Goal: Transaction & Acquisition: Purchase product/service

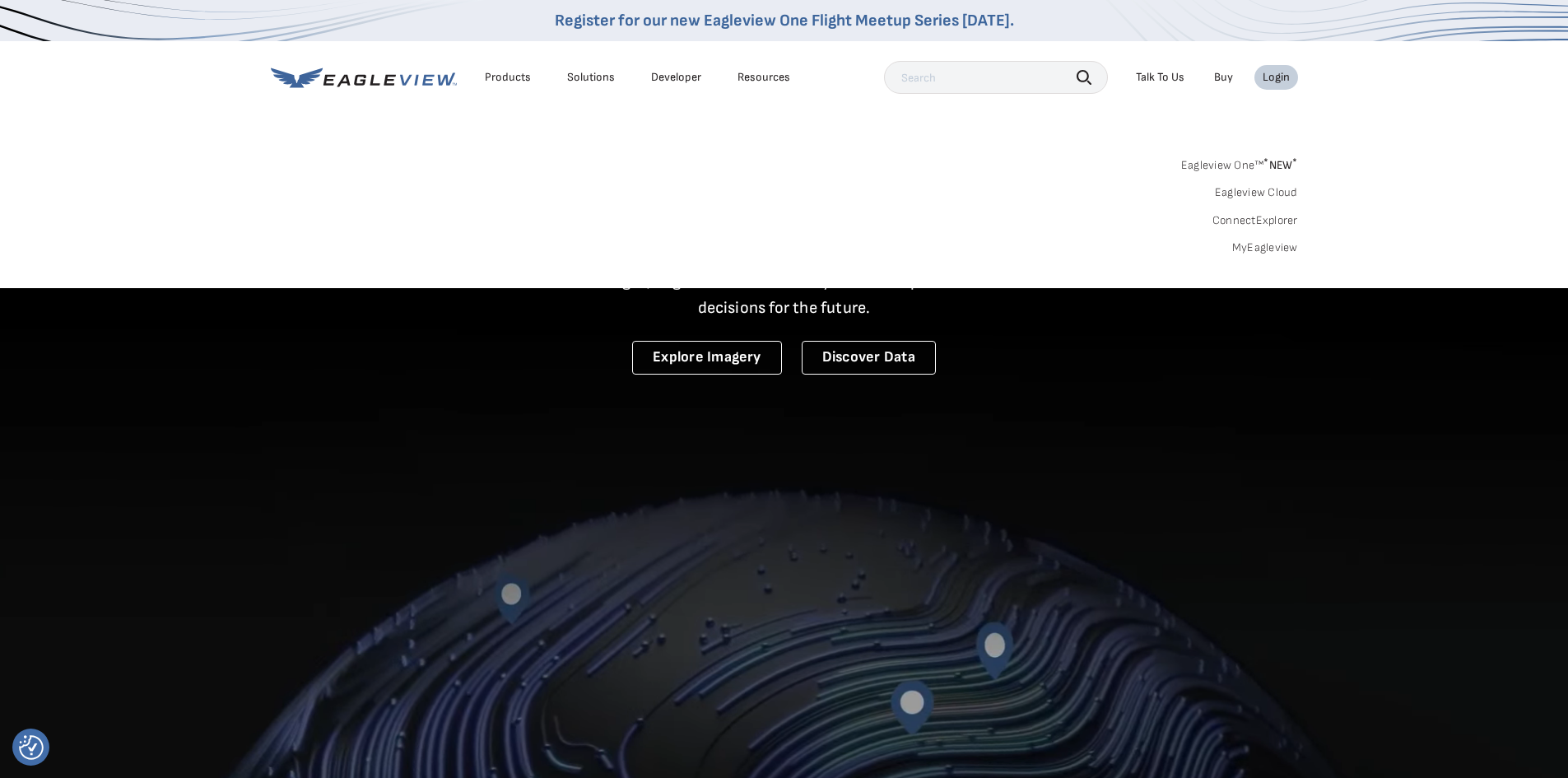
click at [1280, 246] on link "MyEagleview" at bounding box center [1265, 247] width 66 height 15
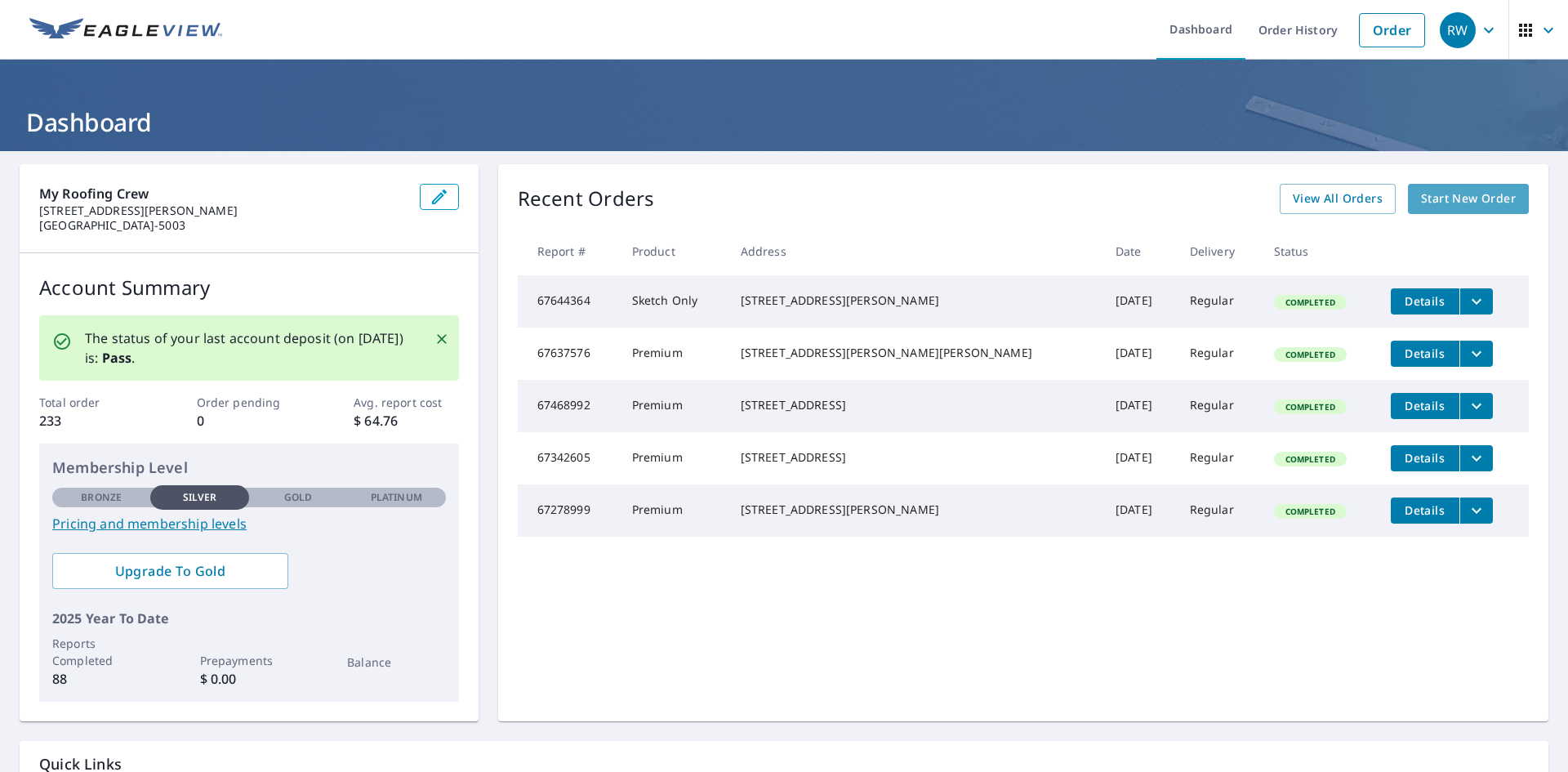
click at [1441, 202] on span "Start New Order" at bounding box center [1467, 198] width 95 height 20
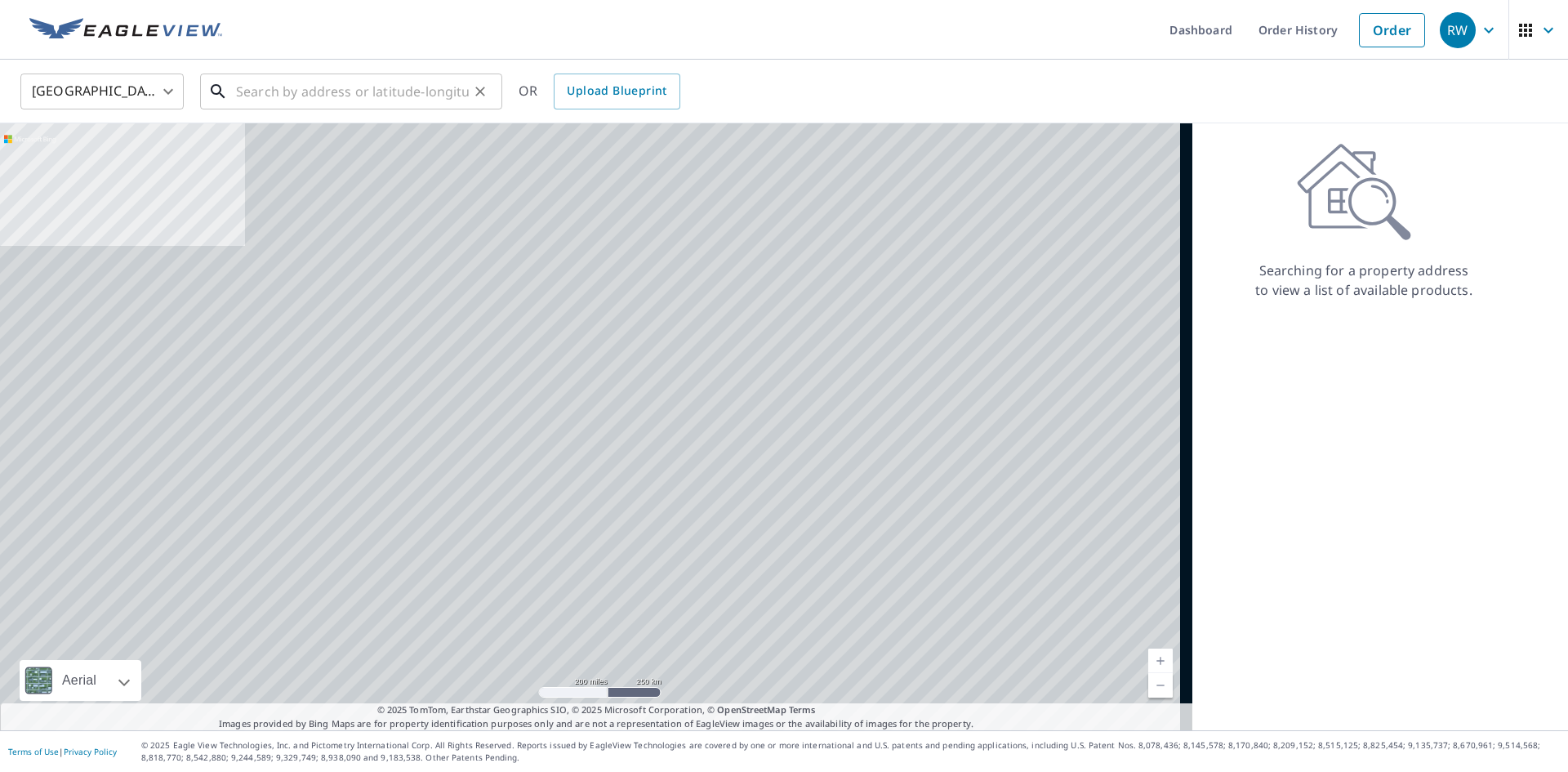
click at [244, 96] on input "text" at bounding box center [352, 91] width 232 height 46
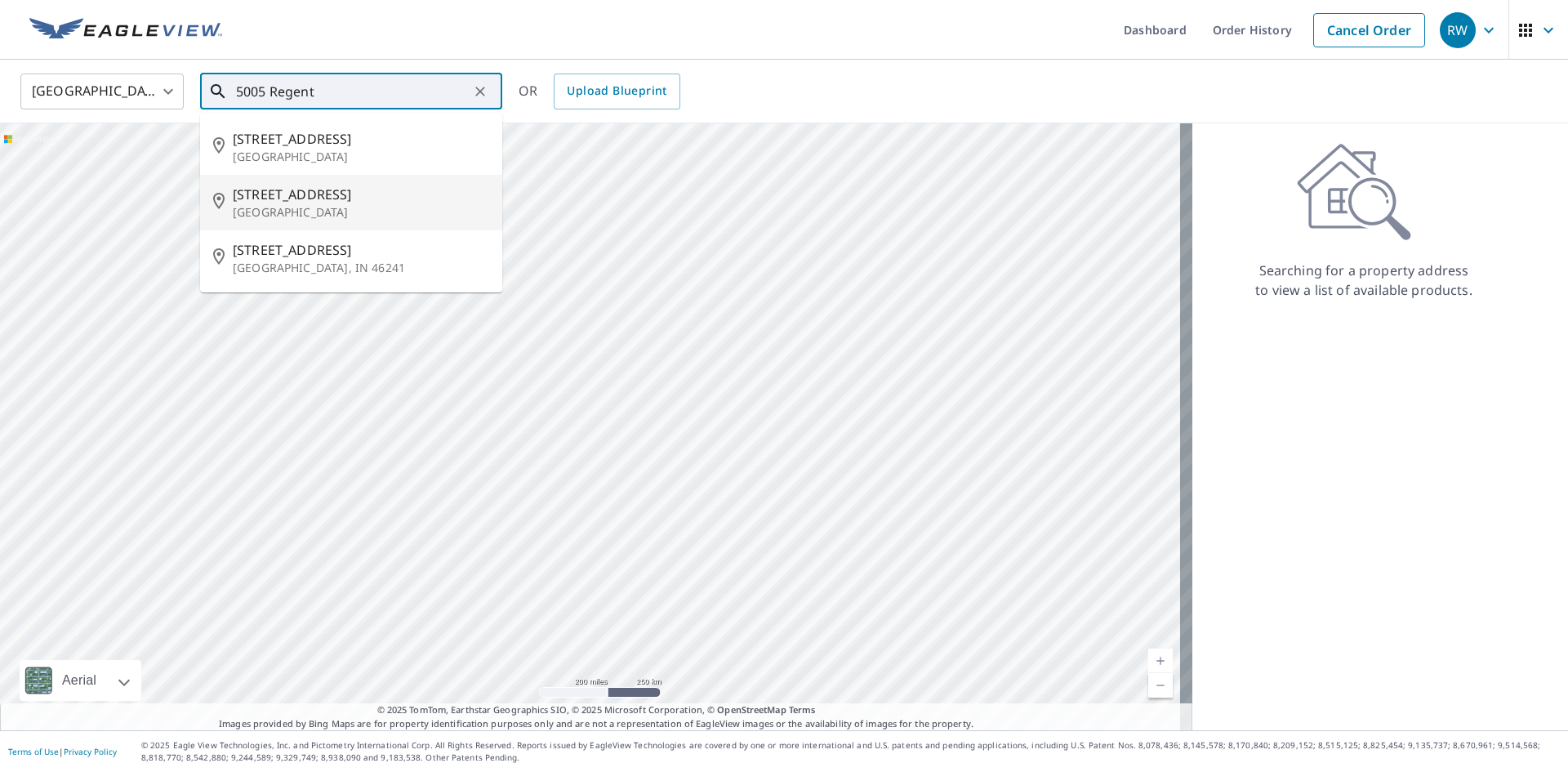
click at [260, 204] on p "[GEOGRAPHIC_DATA]" at bounding box center [361, 212] width 256 height 17
type input "[STREET_ADDRESS][PERSON_NAME]"
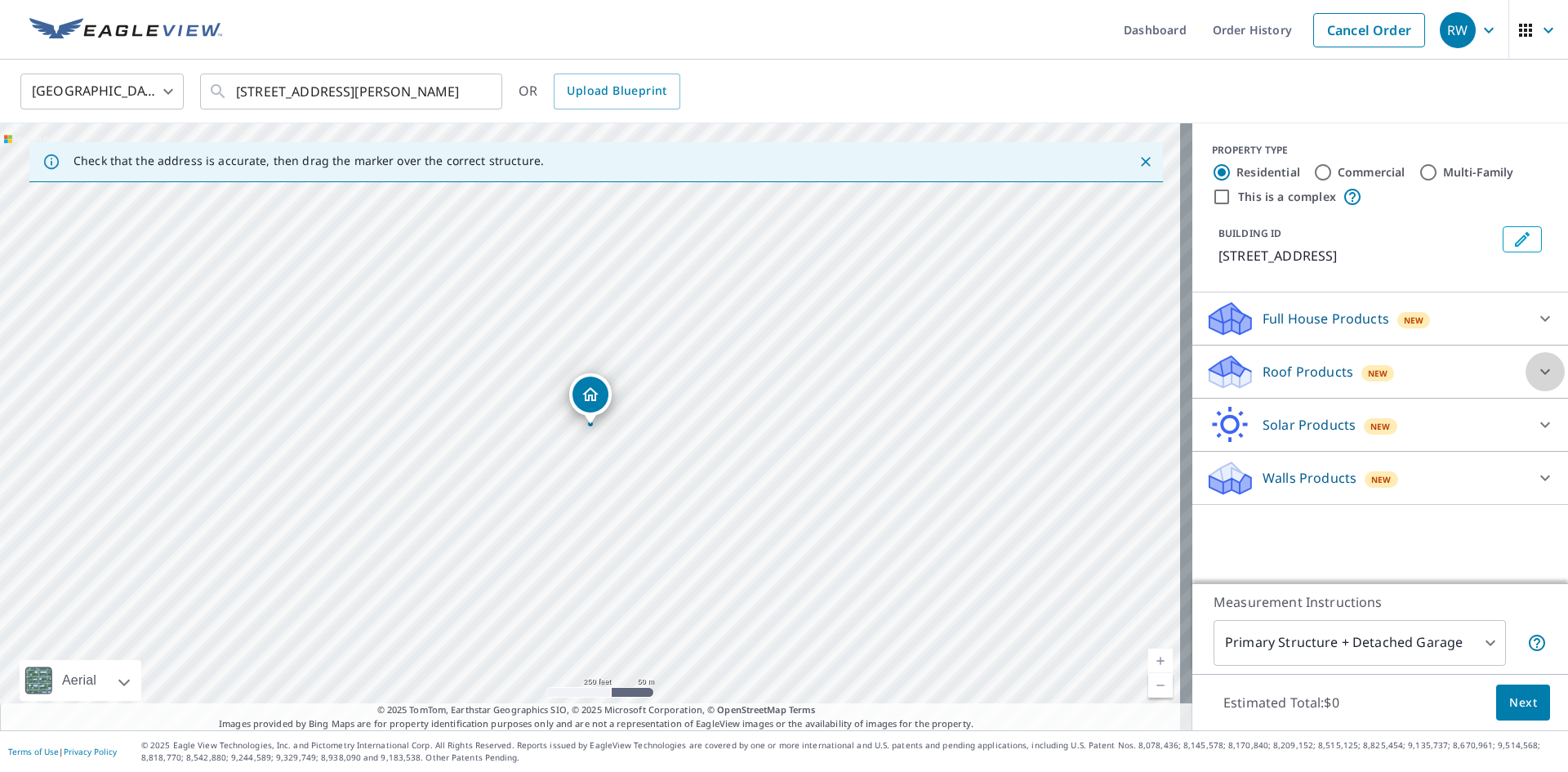
click at [1535, 373] on icon at bounding box center [1544, 371] width 19 height 19
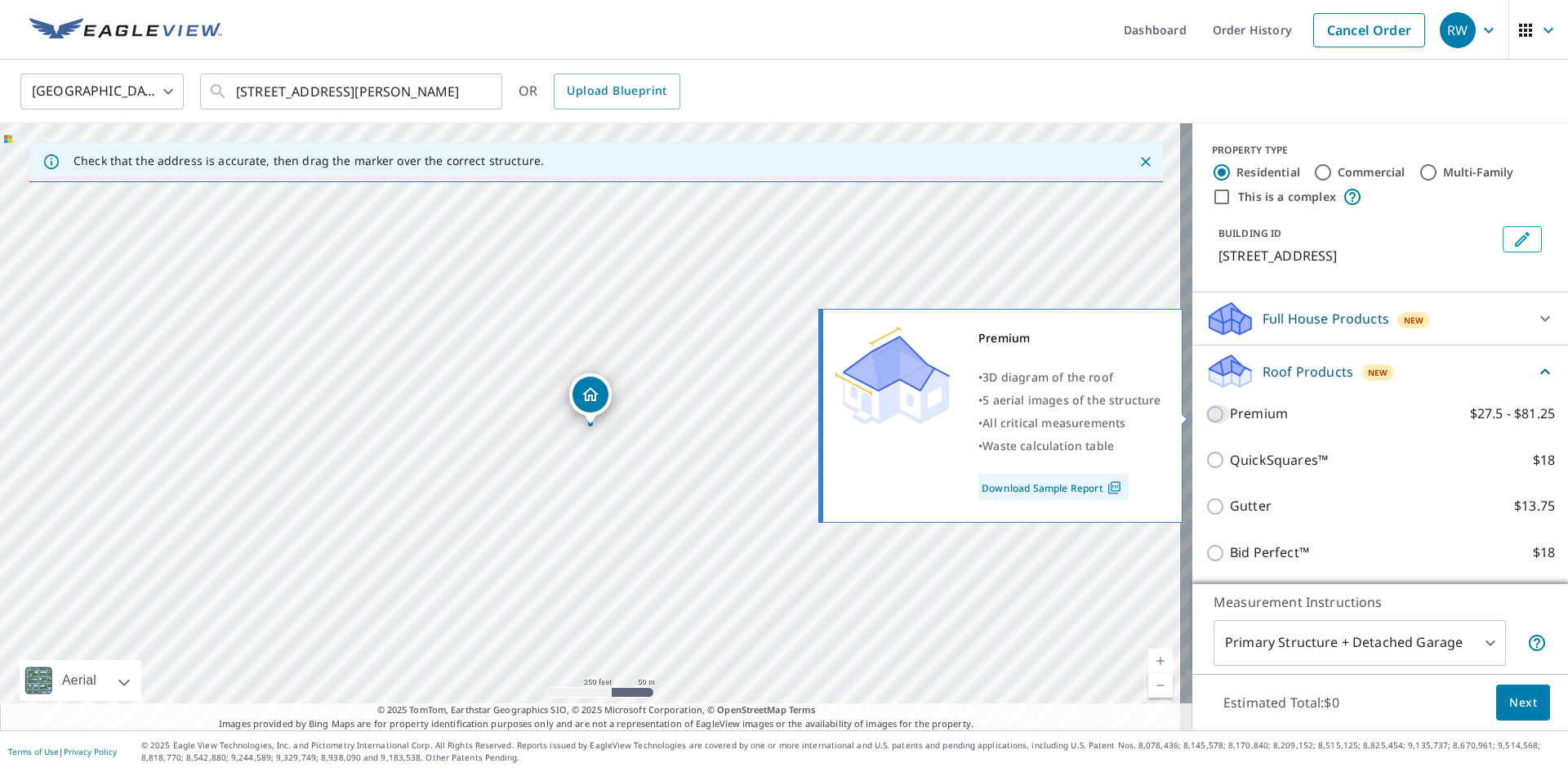
click at [1207, 412] on input "Premium $27.5 - $81.25" at bounding box center [1218, 413] width 25 height 19
checkbox input "true"
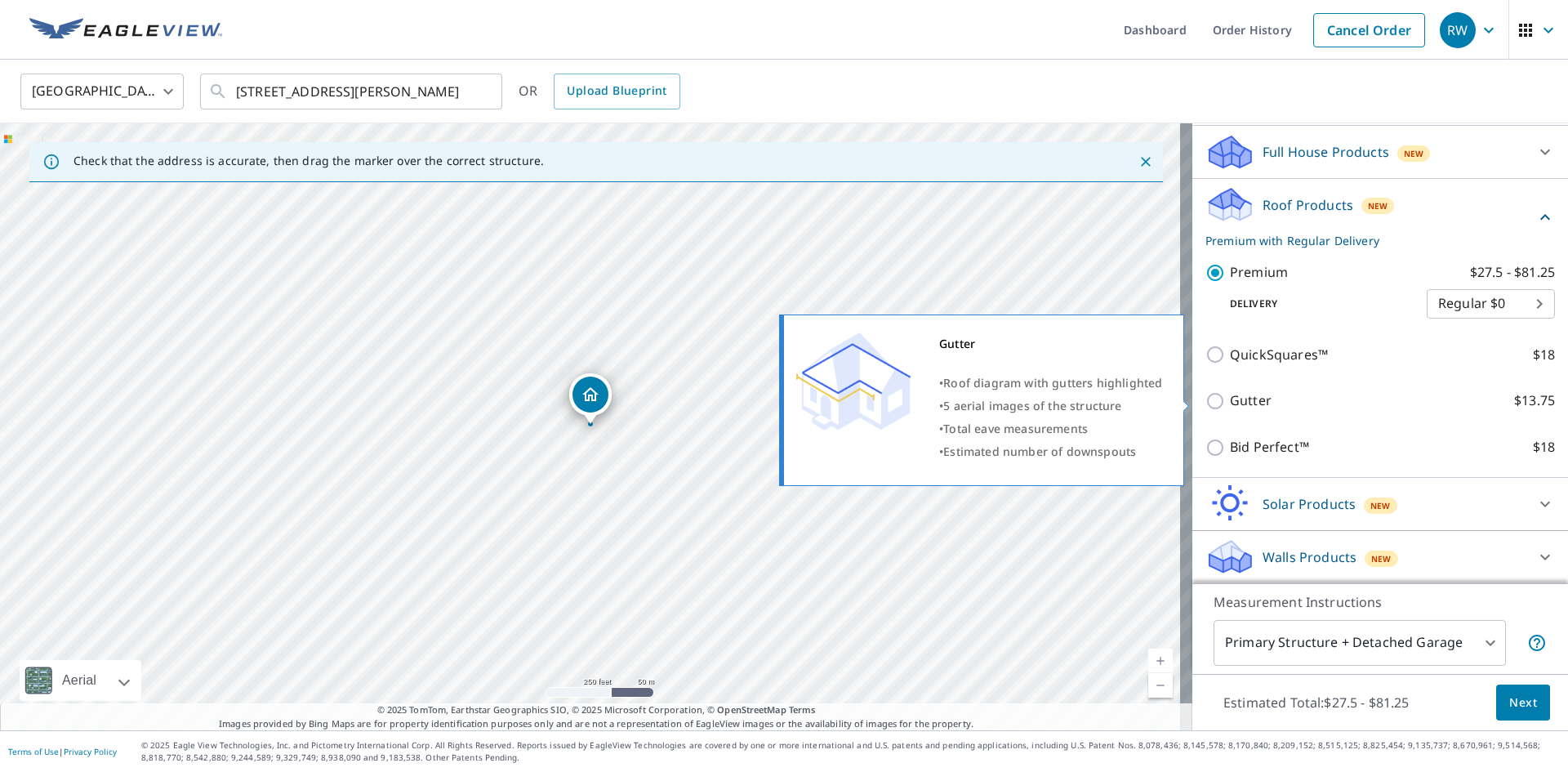
scroll to position [167, 0]
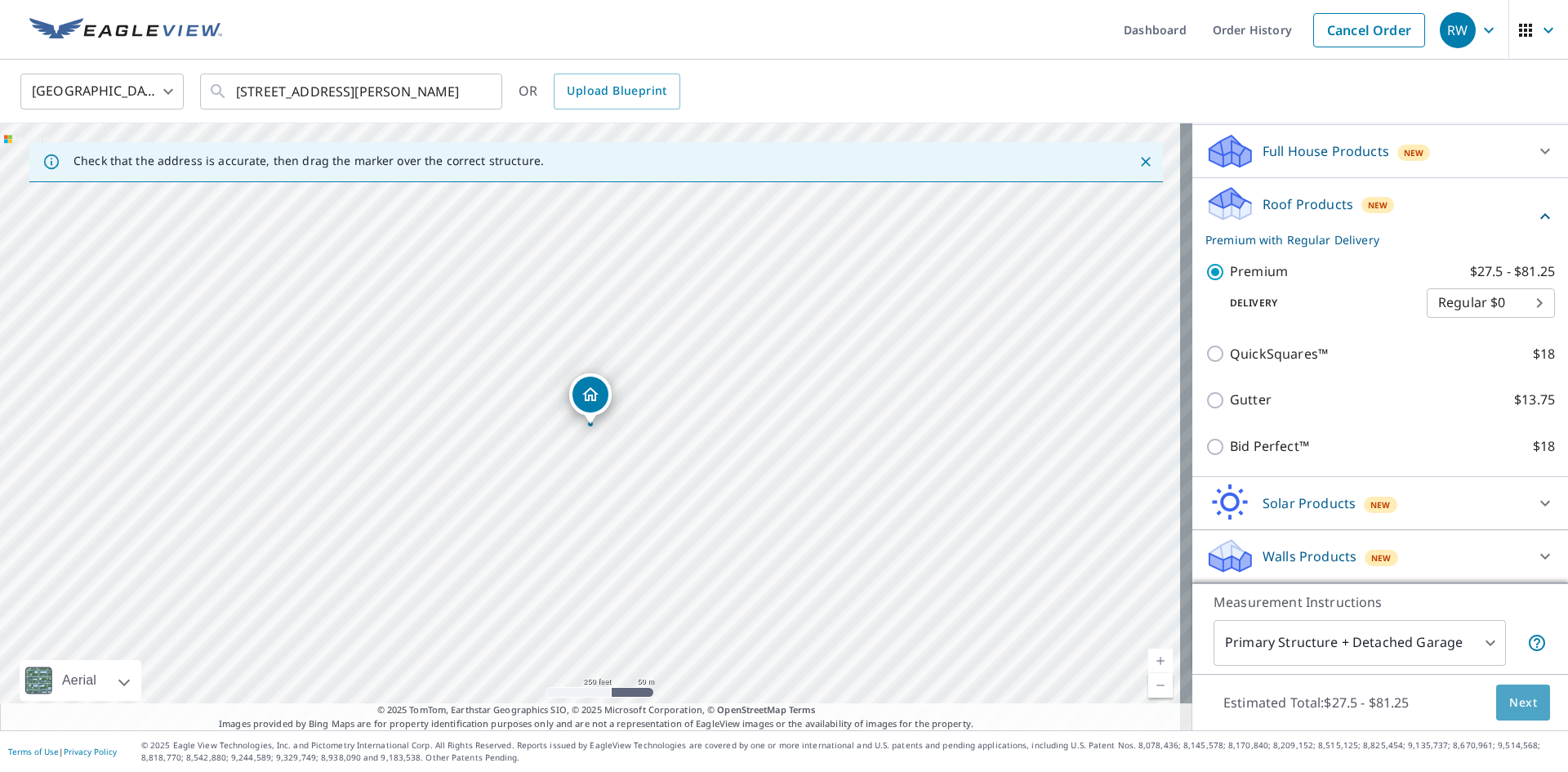
click at [1509, 707] on span "Next" at bounding box center [1523, 703] width 28 height 20
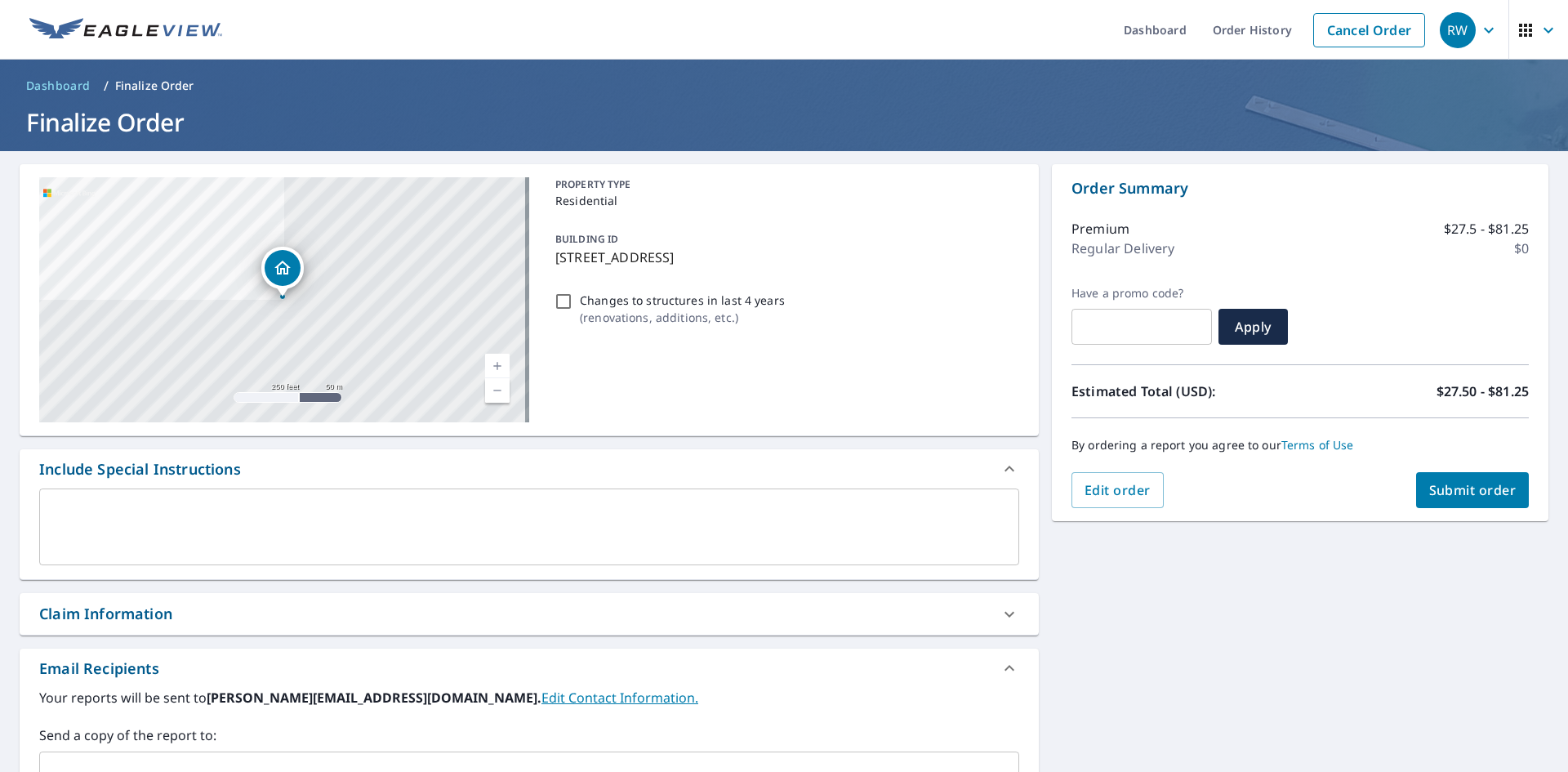
click at [1082, 331] on input "text" at bounding box center [1141, 327] width 140 height 46
type input "AWOC-LZKP5-MSM8N"
click at [1254, 333] on span "Apply" at bounding box center [1253, 326] width 43 height 18
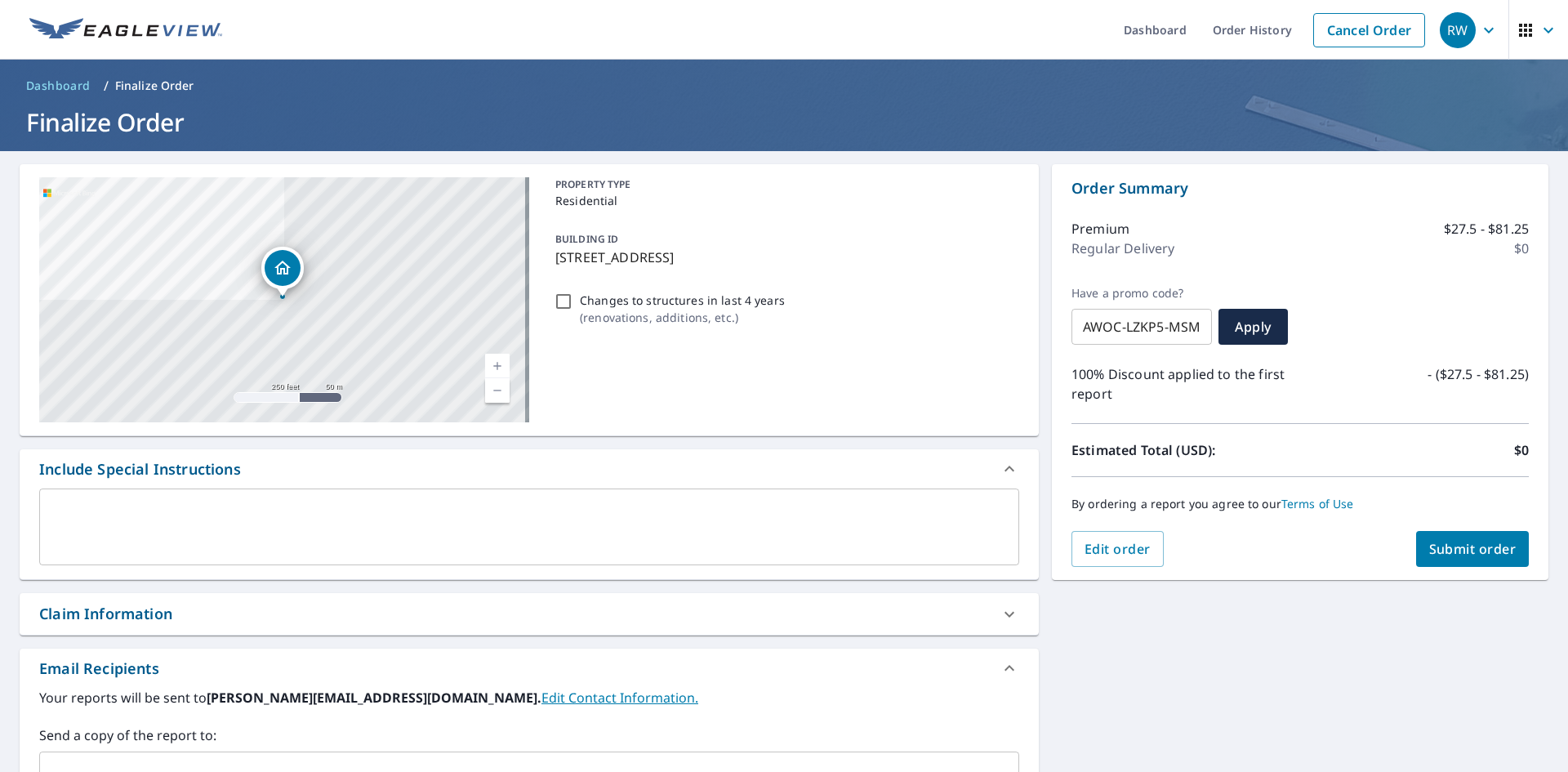
click at [1473, 552] on span "Submit order" at bounding box center [1472, 548] width 88 height 18
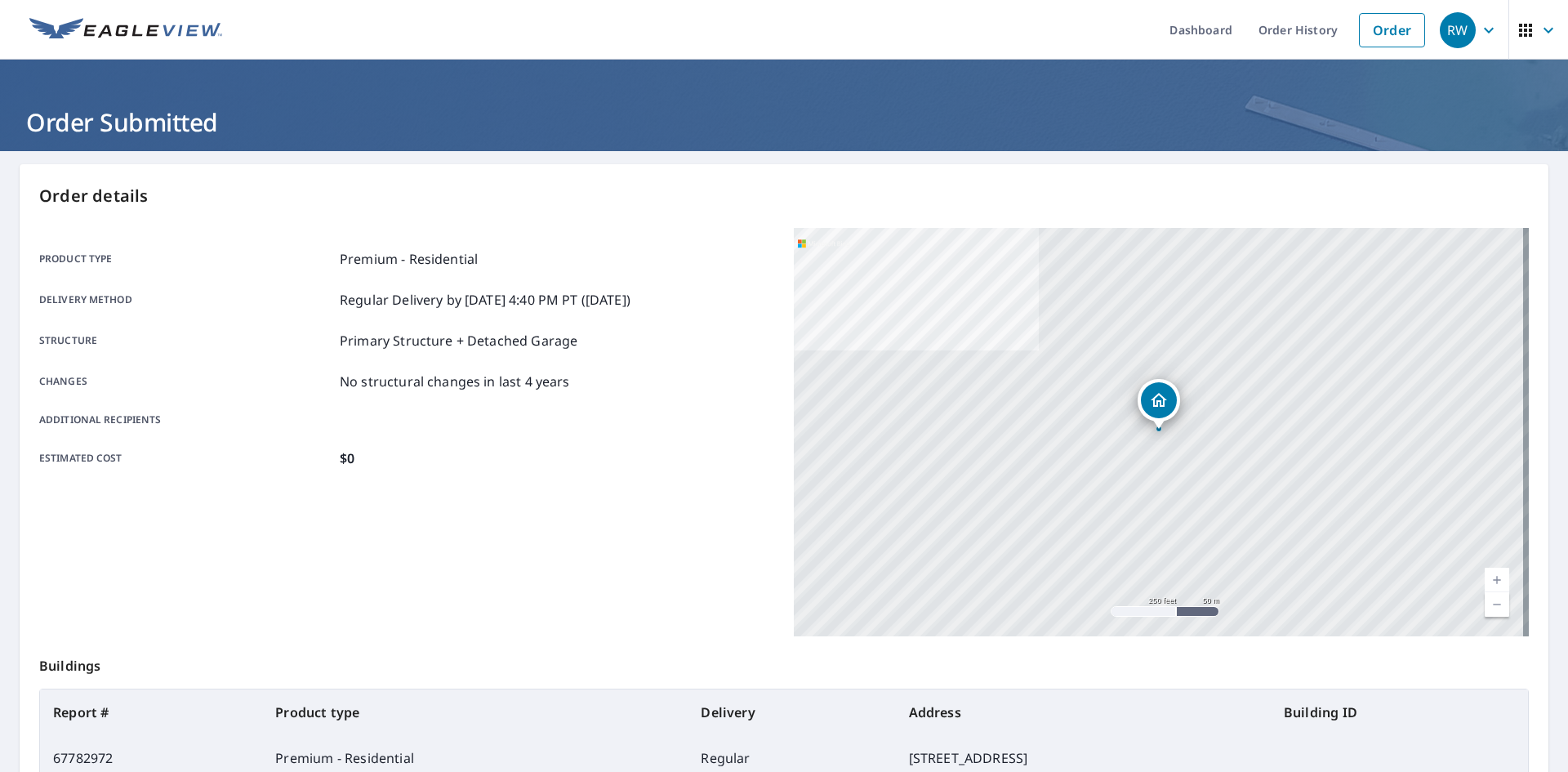
click at [1479, 27] on icon "button" at bounding box center [1488, 30] width 19 height 19
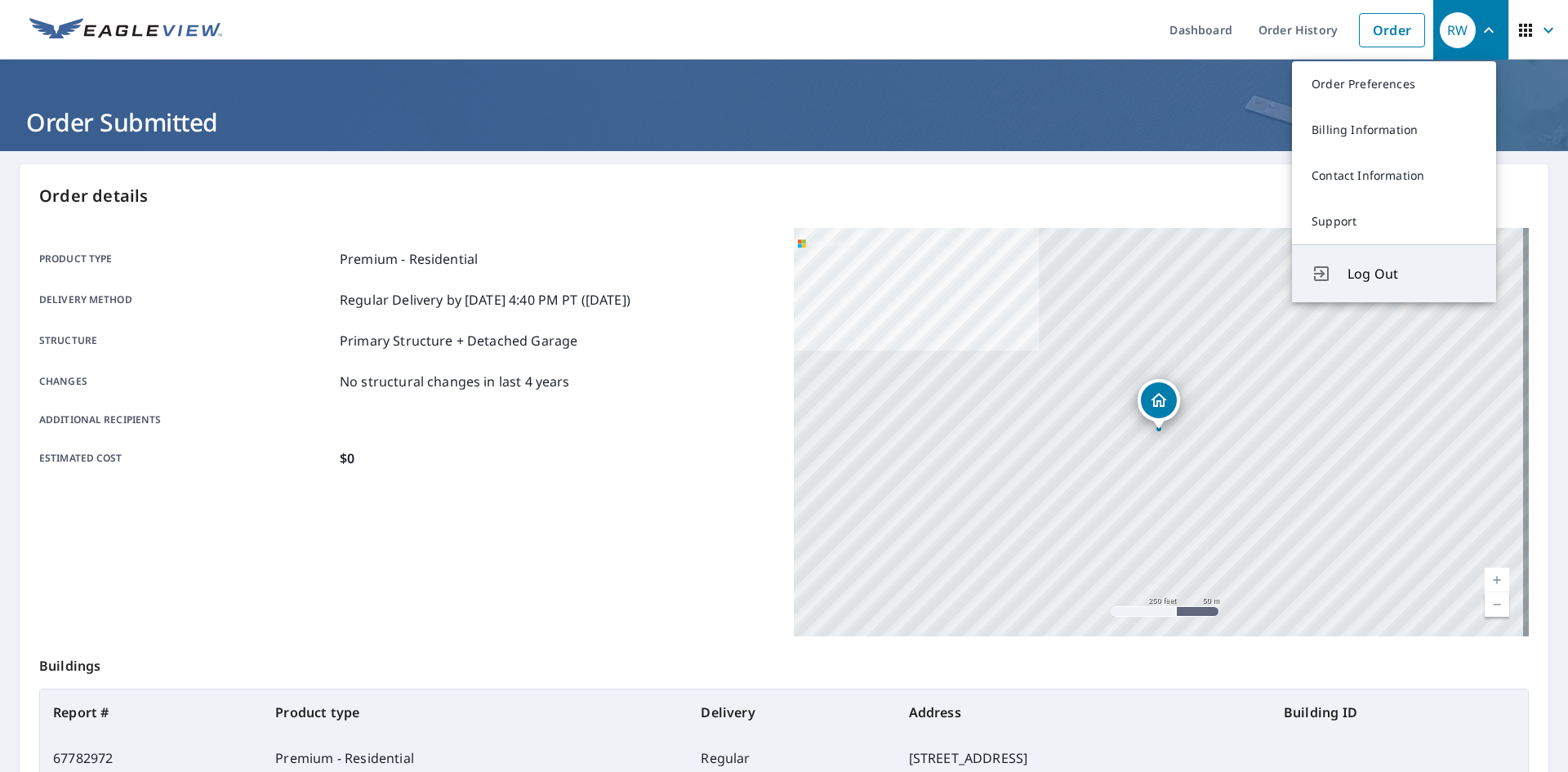
click at [1390, 274] on span "Log Out" at bounding box center [1412, 273] width 129 height 19
